Goal: Transaction & Acquisition: Purchase product/service

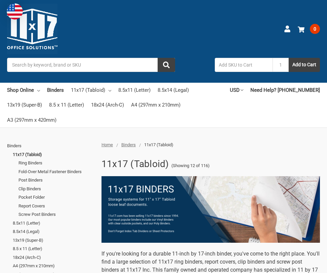
click at [106, 69] on input "Search" at bounding box center [91, 65] width 168 height 14
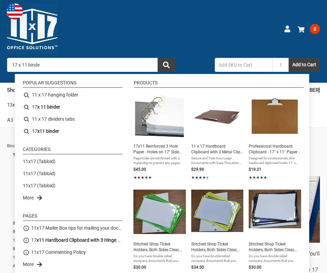
type input "17 x 11 binder"
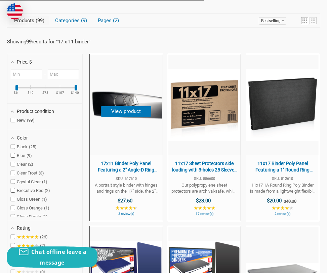
click at [131, 166] on span "17x11 Binder Poly Panel Featuring a 2" Angle-D Ring Black" at bounding box center [126, 167] width 66 height 13
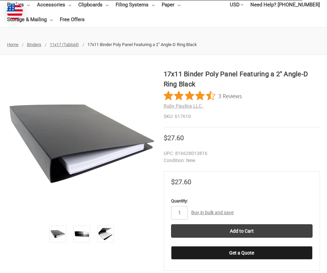
scroll to position [85, 0]
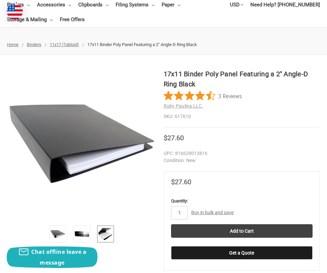
click at [112, 231] on img at bounding box center [105, 234] width 15 height 15
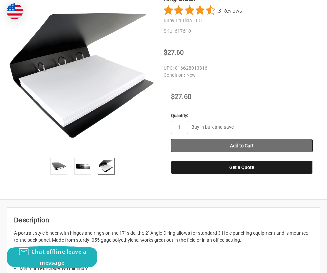
scroll to position [171, 0]
click at [242, 141] on input "Add to Cart" at bounding box center [242, 145] width 142 height 13
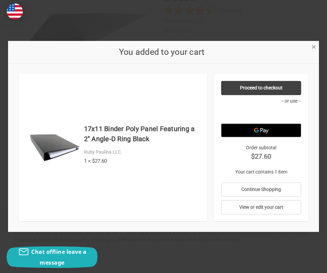
click at [315, 46] on span "×" at bounding box center [314, 47] width 4 height 10
